Goal: Transaction & Acquisition: Download file/media

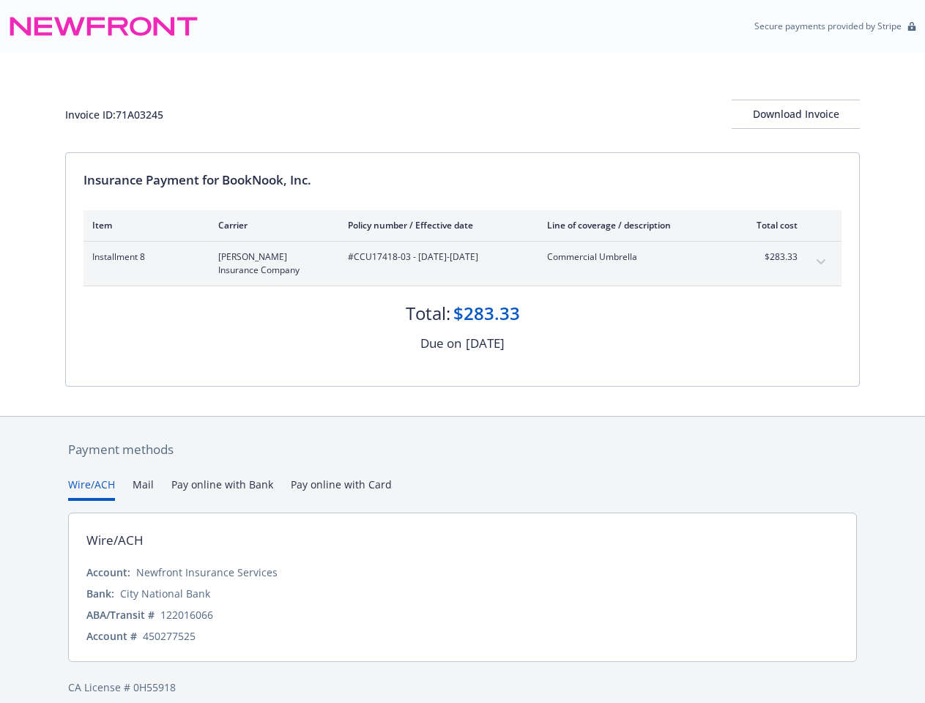
click at [466, 351] on div "[DATE]" at bounding box center [485, 343] width 39 height 19
click at [795, 114] on div "Download Invoice" at bounding box center [796, 114] width 128 height 28
